Goal: Information Seeking & Learning: Find specific fact

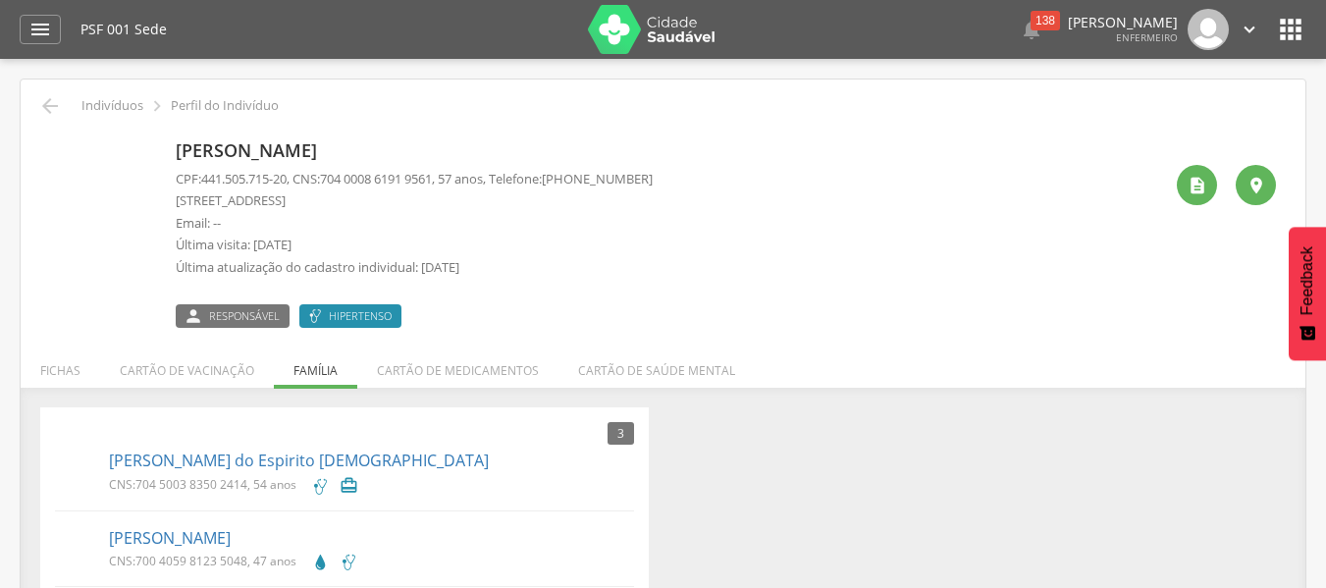
click at [94, 107] on p "Indivíduos" at bounding box center [112, 106] width 62 height 16
click at [41, 112] on icon "" at bounding box center [50, 106] width 24 height 24
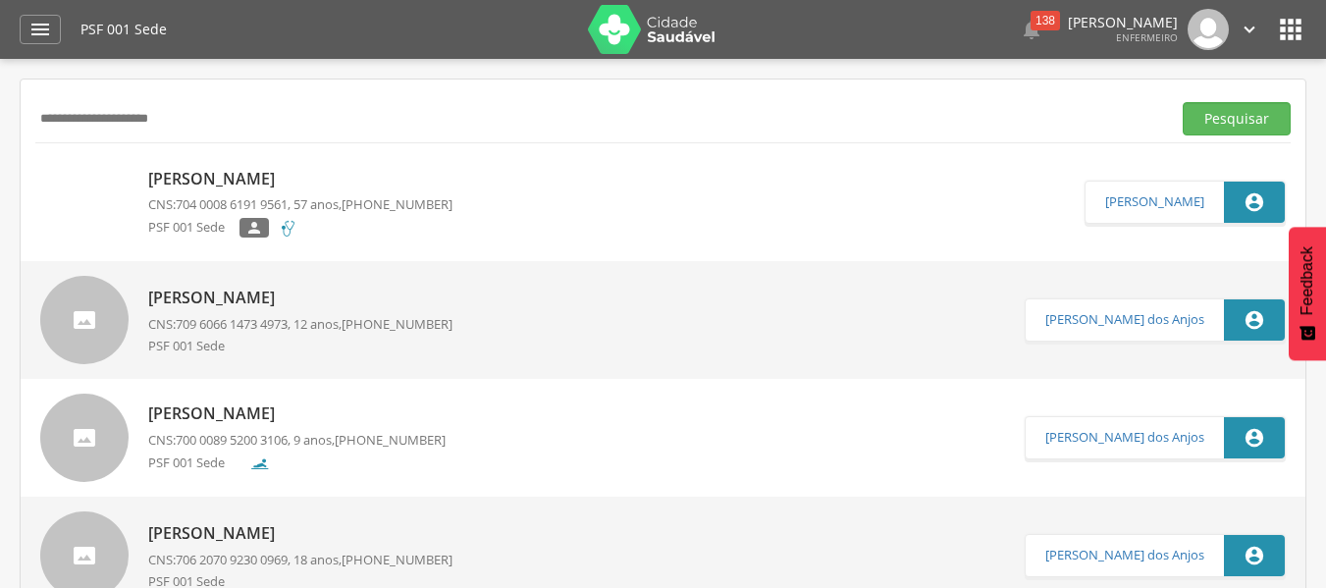
drag, startPoint x: 217, startPoint y: 128, endPoint x: 0, endPoint y: 128, distance: 216.9
click at [0, 128] on div " Supervisão  Distritos  Ubs Coordenador: - Caravelas / BA Intervalo de Tempo…" at bounding box center [663, 353] width 1326 height 588
paste input "*******"
type input "**********"
click at [1183, 102] on button "Pesquisar" at bounding box center [1237, 118] width 108 height 33
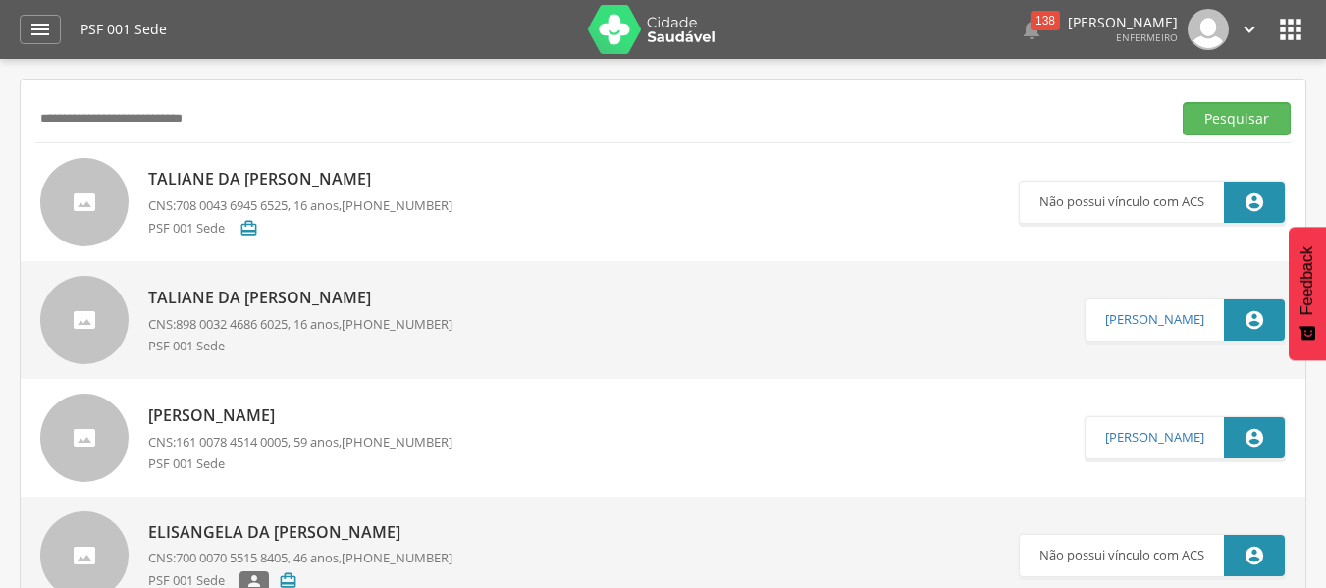
click at [513, 319] on link "Taliane da Conceição Ferreira CNS: 898 0032 4686 6025 , 16 anos, [PHONE_NUMBER]…" at bounding box center [562, 320] width 1044 height 88
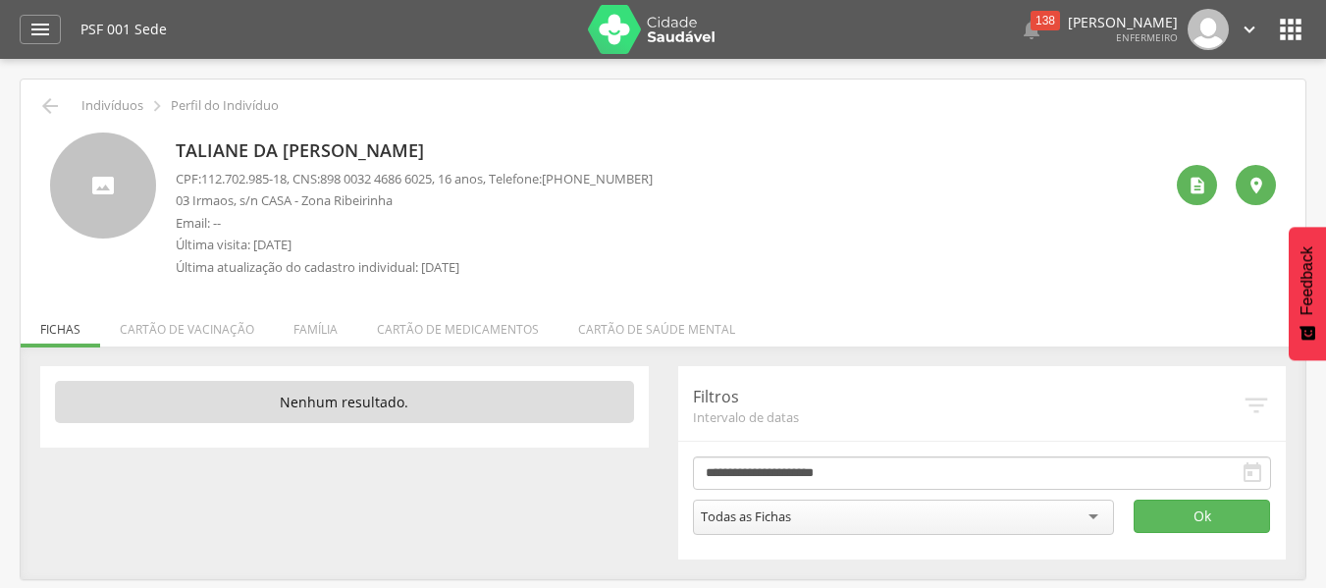
click at [332, 330] on li "Família" at bounding box center [315, 324] width 83 height 46
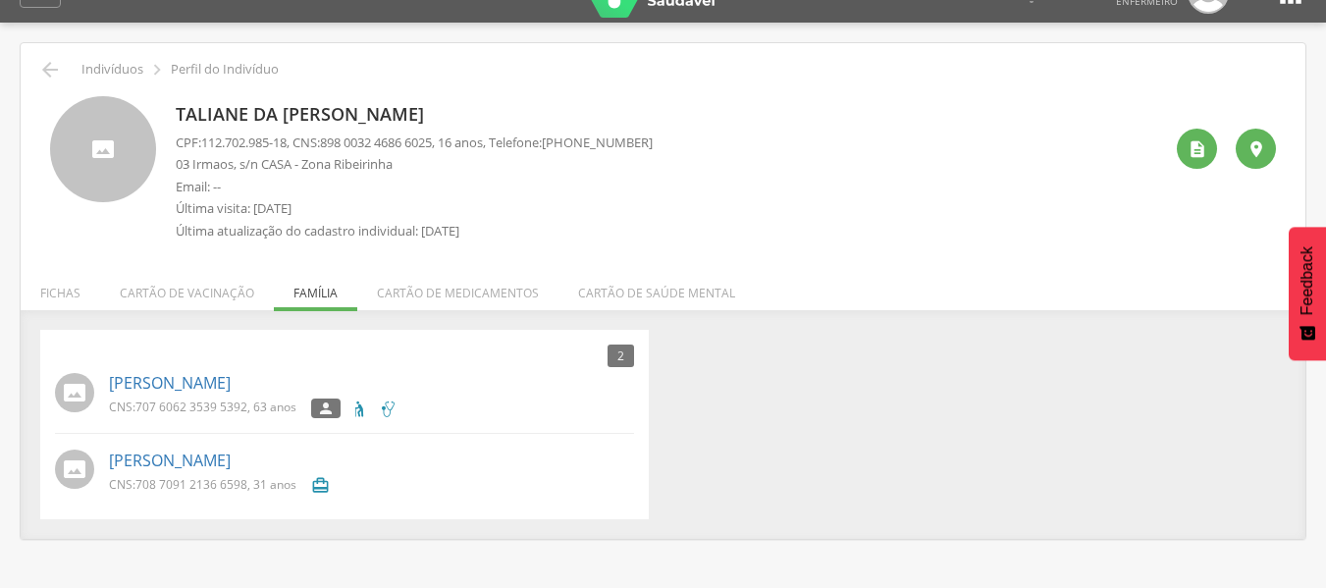
scroll to position [59, 0]
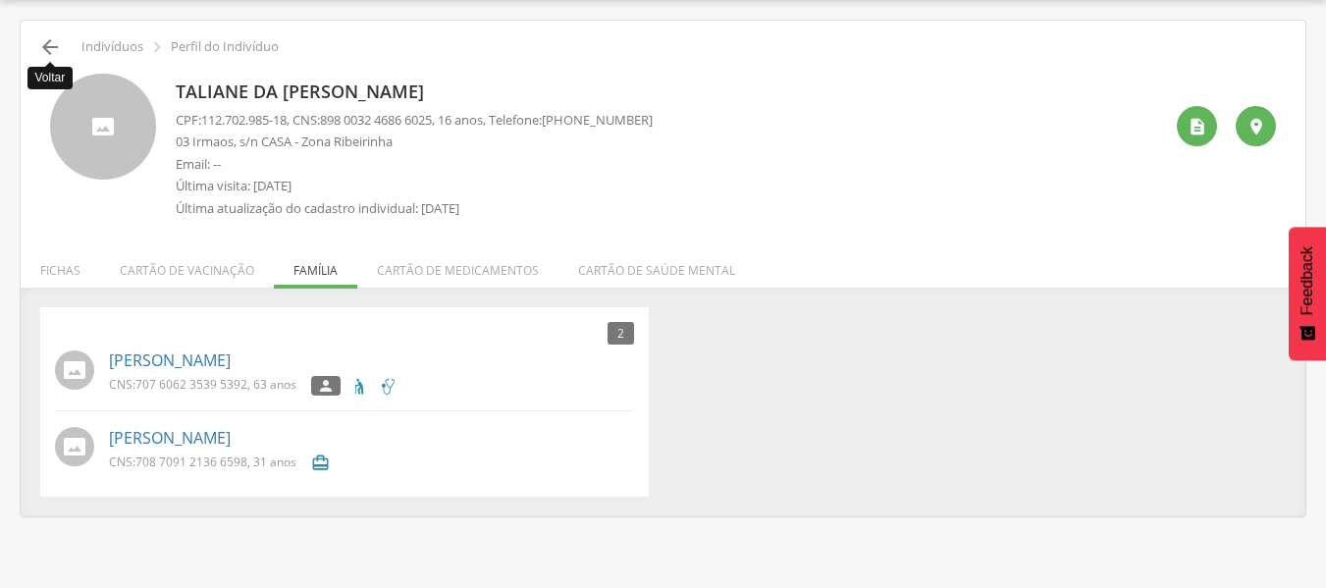
click at [47, 47] on icon "" at bounding box center [50, 47] width 24 height 24
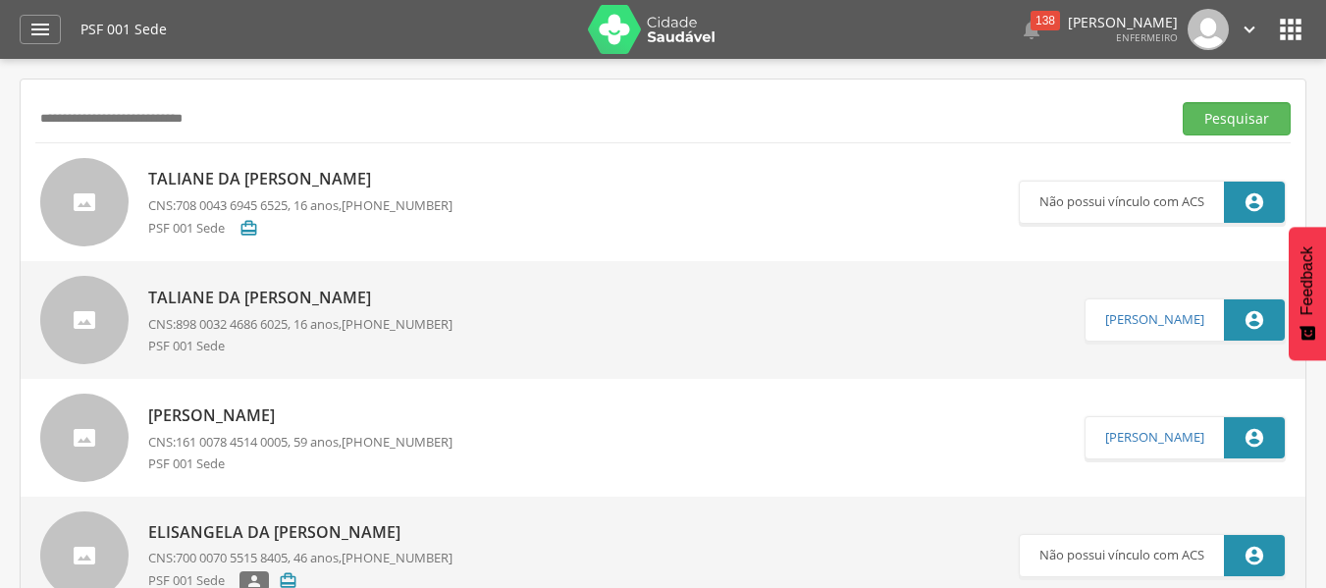
click at [452, 289] on p "Taliane da [PERSON_NAME]" at bounding box center [300, 298] width 304 height 23
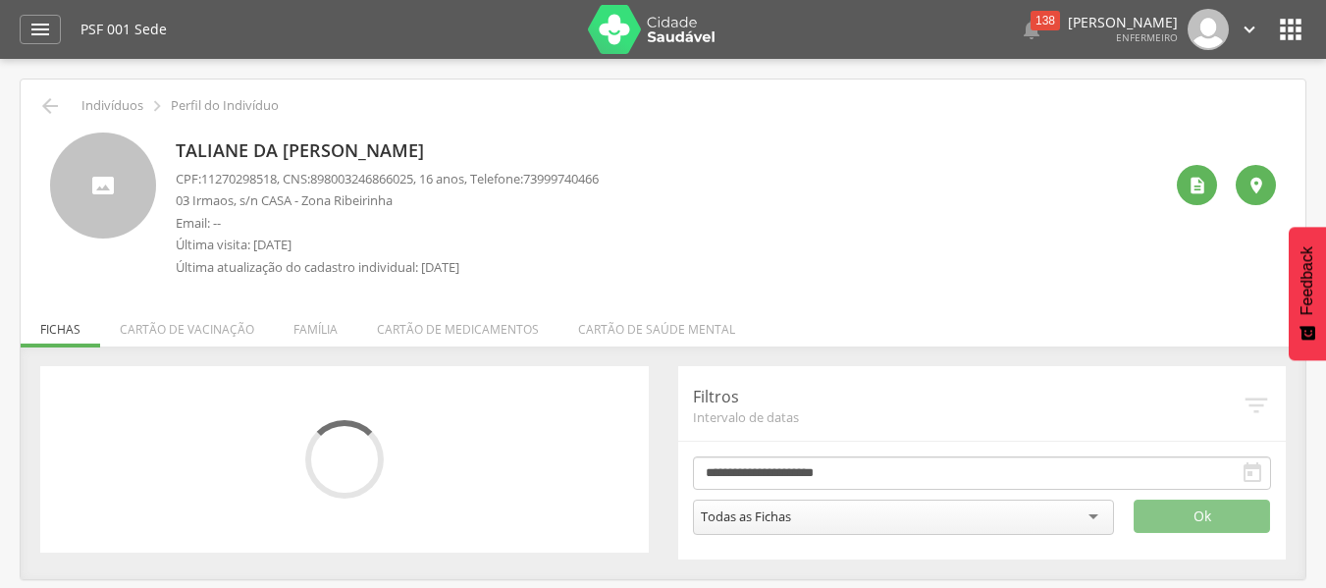
click at [309, 324] on li "Família" at bounding box center [315, 324] width 83 height 46
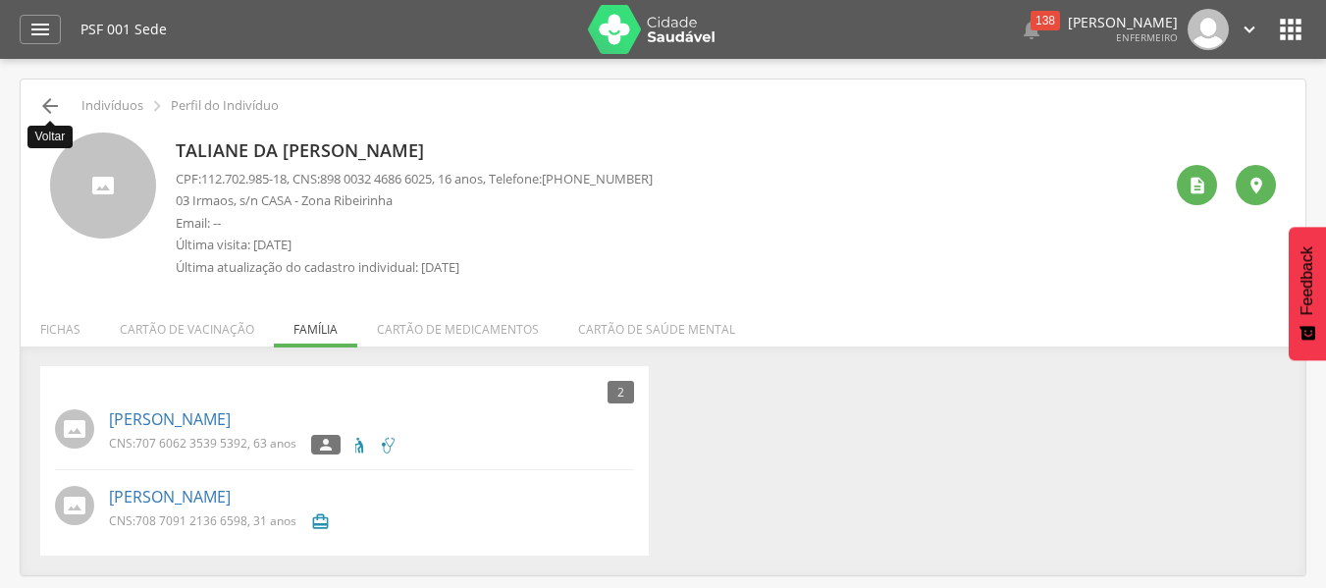
click at [48, 102] on icon "" at bounding box center [50, 106] width 24 height 24
